Goal: Find specific page/section: Find specific page/section

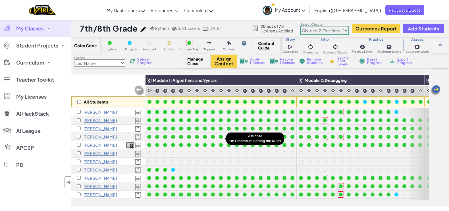
select select "5d8a57abe8919b28d5113af1"
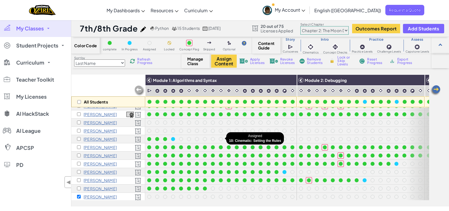
scroll to position [31, 0]
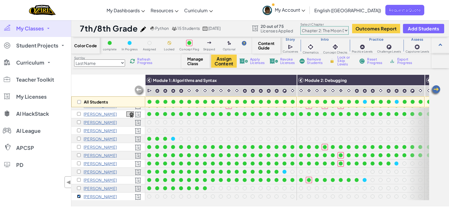
click at [77, 196] on input "checkbox" at bounding box center [79, 196] width 4 height 4
checkbox input "false"
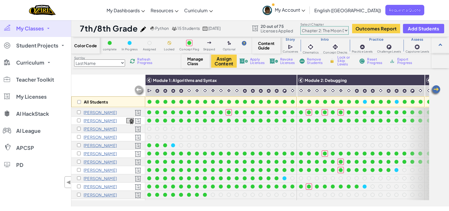
scroll to position [0, 0]
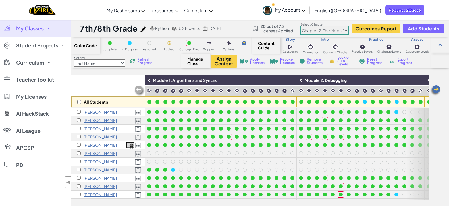
click at [278, 29] on span "Licenses Applied" at bounding box center [276, 30] width 33 height 5
click at [257, 29] on div at bounding box center [255, 29] width 6 height 6
click at [255, 29] on div at bounding box center [255, 29] width 6 height 6
click at [308, 12] on link "My Account" at bounding box center [284, 10] width 48 height 18
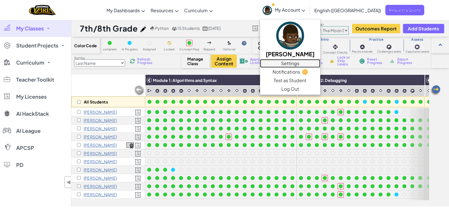
click at [320, 63] on link "Settings" at bounding box center [290, 63] width 60 height 9
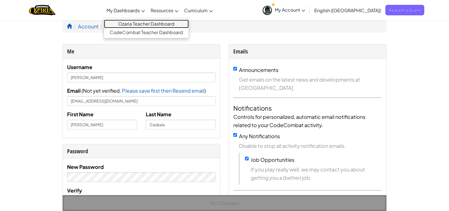
click at [156, 22] on link "Ozaria Teacher Dashboard" at bounding box center [146, 24] width 85 height 9
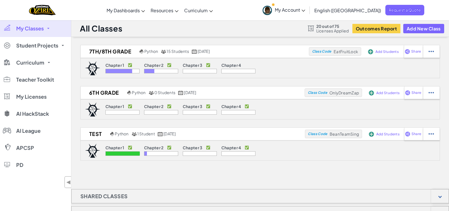
click at [321, 27] on span "20 out of 75" at bounding box center [332, 26] width 33 height 5
click at [316, 28] on span "Licenses Applied" at bounding box center [332, 30] width 33 height 5
click at [312, 28] on div at bounding box center [311, 29] width 6 height 6
